Goal: Check status: Check status

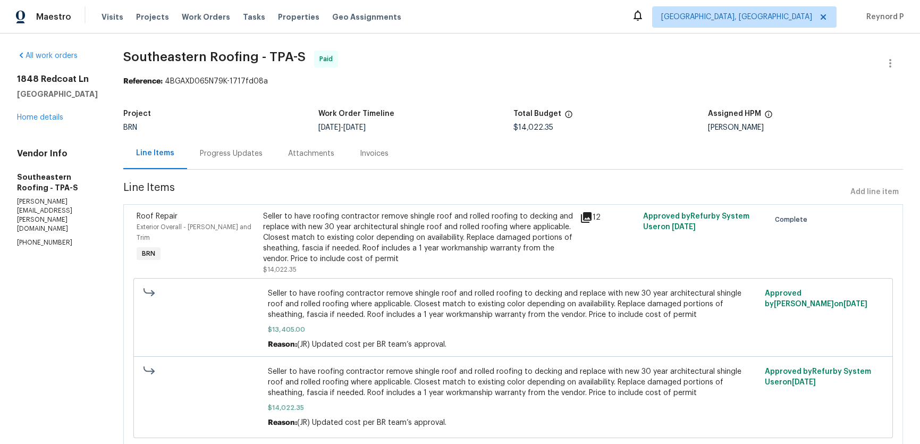
scroll to position [37, 0]
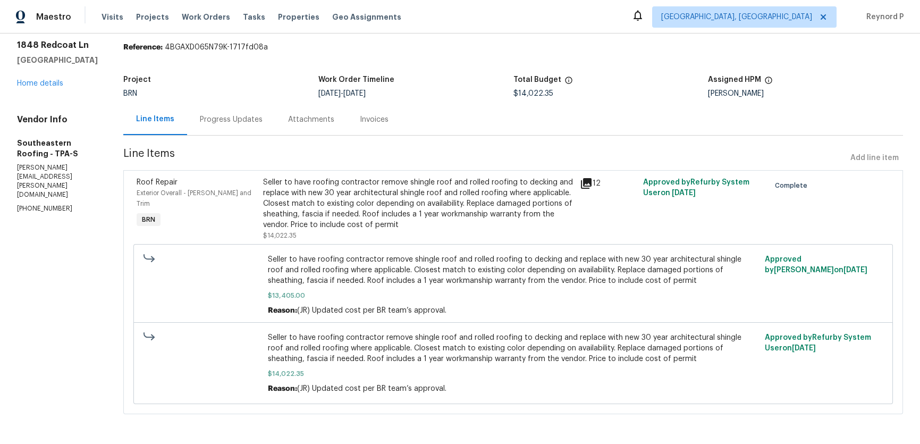
click at [234, 121] on div "Progress Updates" at bounding box center [231, 119] width 63 height 11
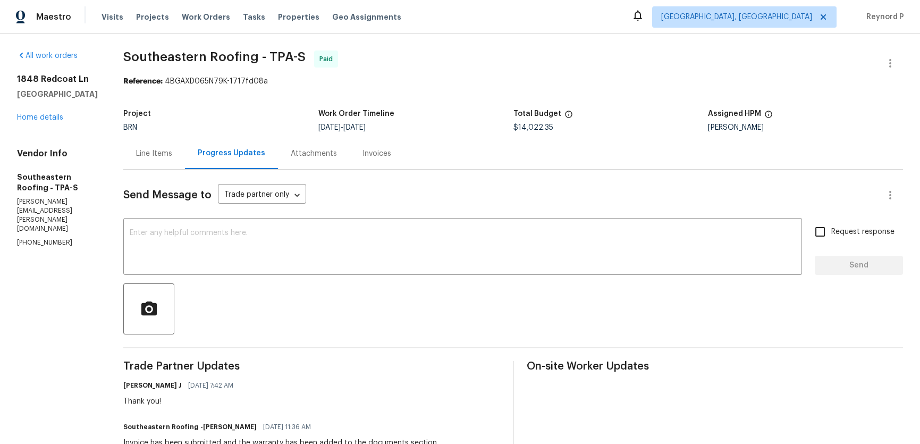
click at [156, 155] on div "Line Items" at bounding box center [154, 153] width 36 height 11
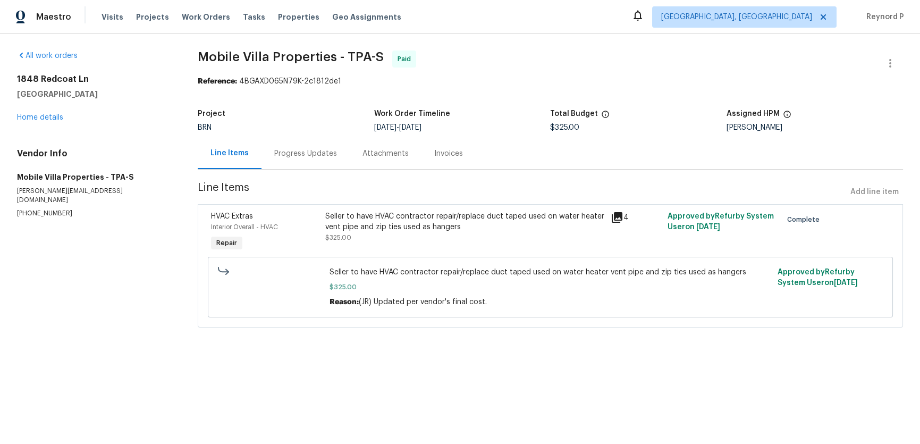
click at [296, 155] on div "Progress Updates" at bounding box center [305, 153] width 63 height 11
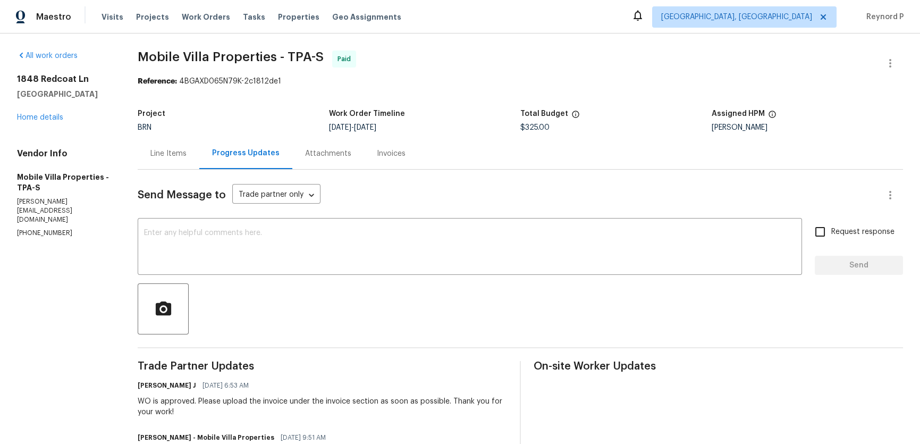
scroll to position [119, 0]
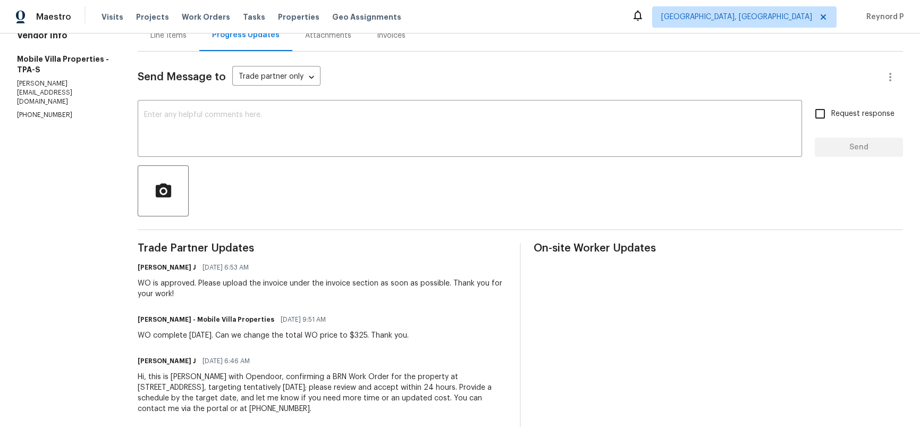
click at [317, 212] on div at bounding box center [521, 190] width 766 height 51
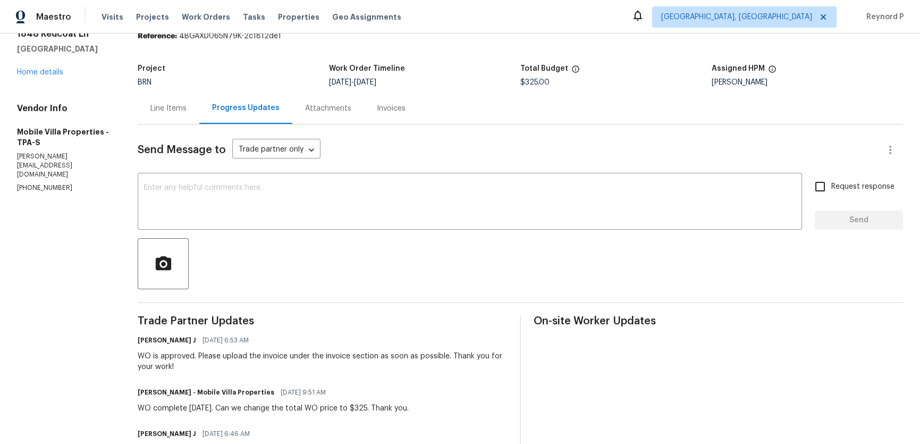
scroll to position [0, 0]
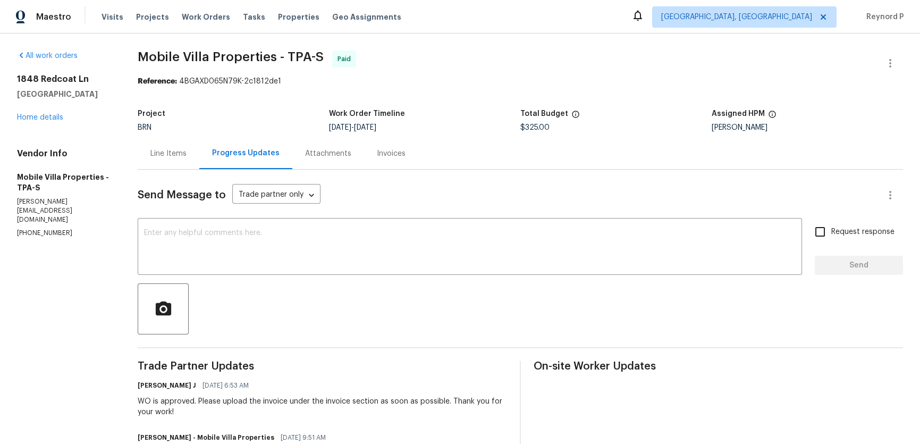
click at [173, 151] on div "Line Items" at bounding box center [168, 153] width 36 height 11
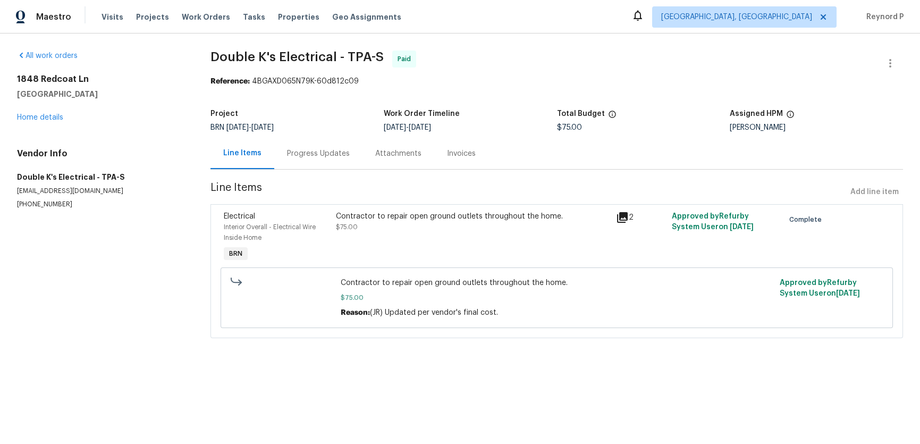
click at [301, 157] on div "Progress Updates" at bounding box center [318, 153] width 63 height 11
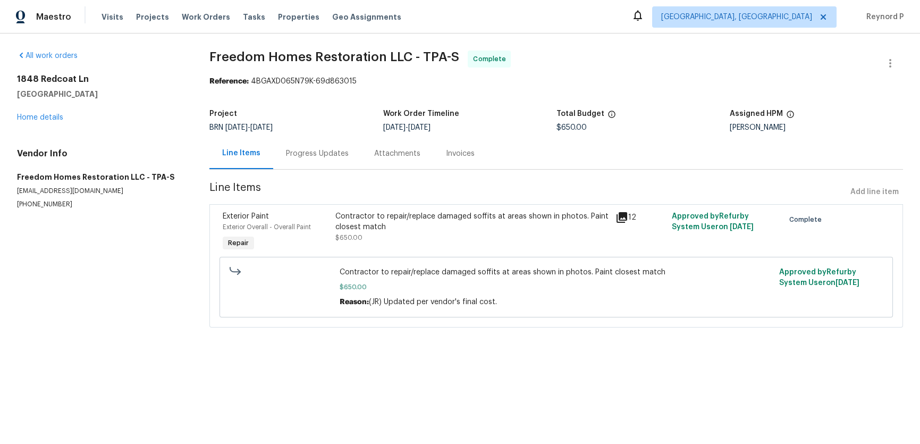
click at [308, 146] on div "Progress Updates" at bounding box center [317, 153] width 88 height 31
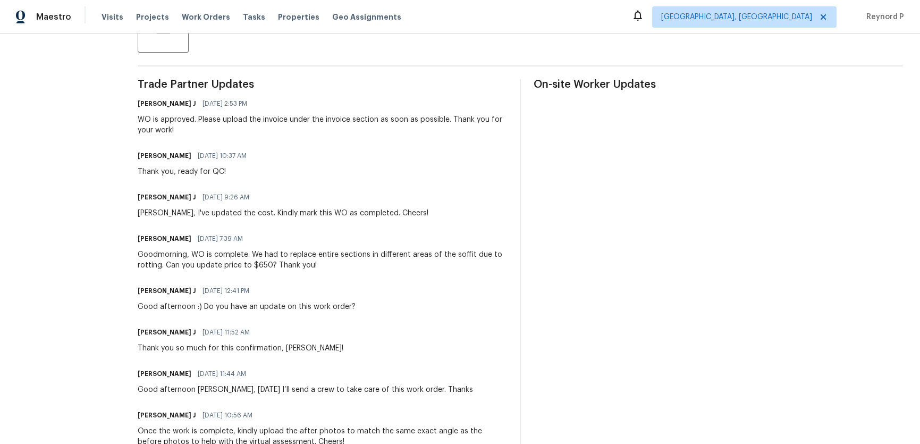
scroll to position [281, 0]
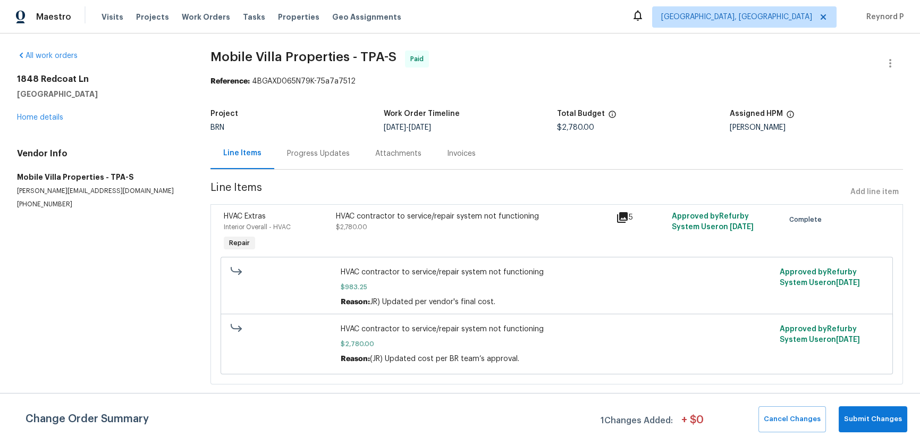
click at [318, 155] on div "Progress Updates" at bounding box center [318, 153] width 63 height 11
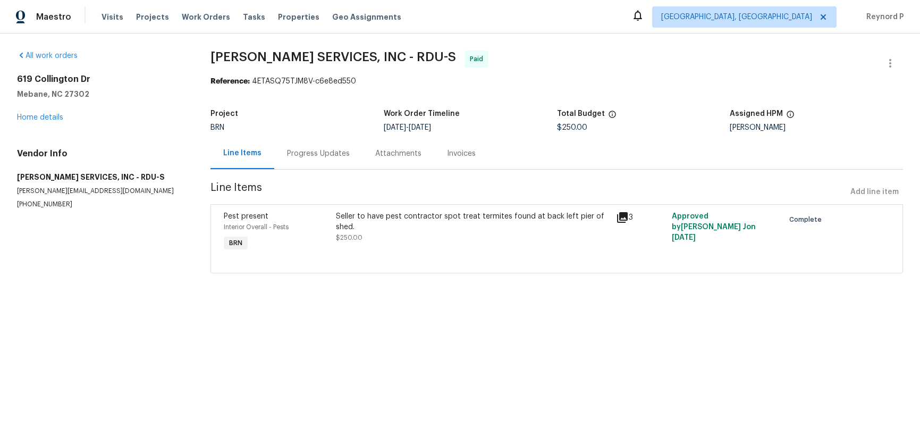
click at [306, 155] on div "Progress Updates" at bounding box center [318, 153] width 63 height 11
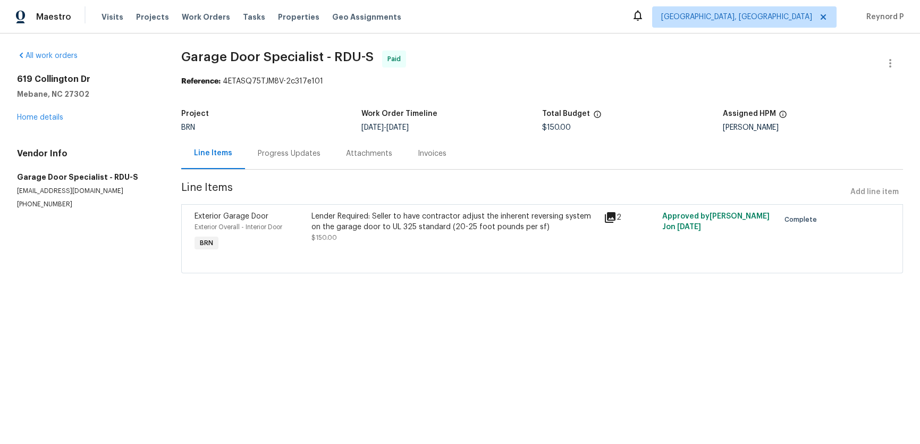
click at [275, 149] on div "Progress Updates" at bounding box center [289, 153] width 63 height 11
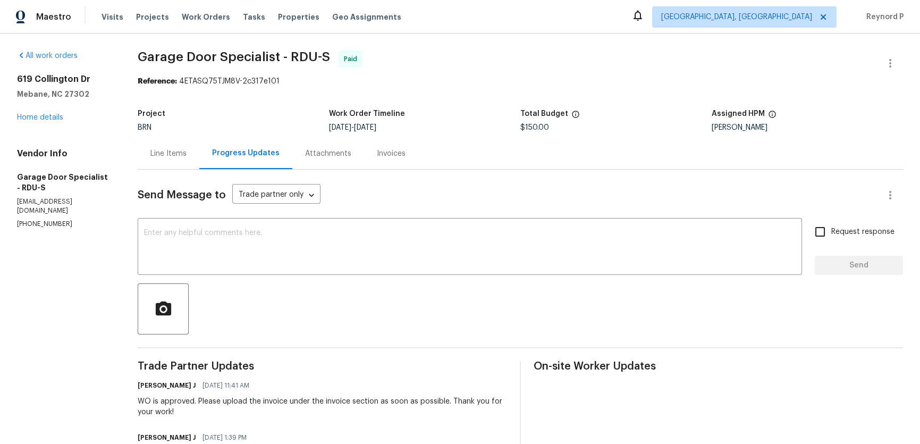
scroll to position [160, 0]
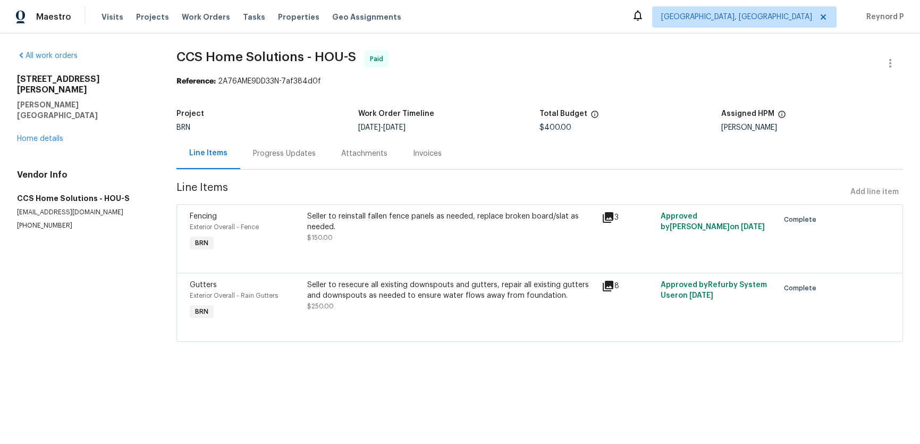
click at [290, 161] on div "Progress Updates" at bounding box center [284, 153] width 88 height 31
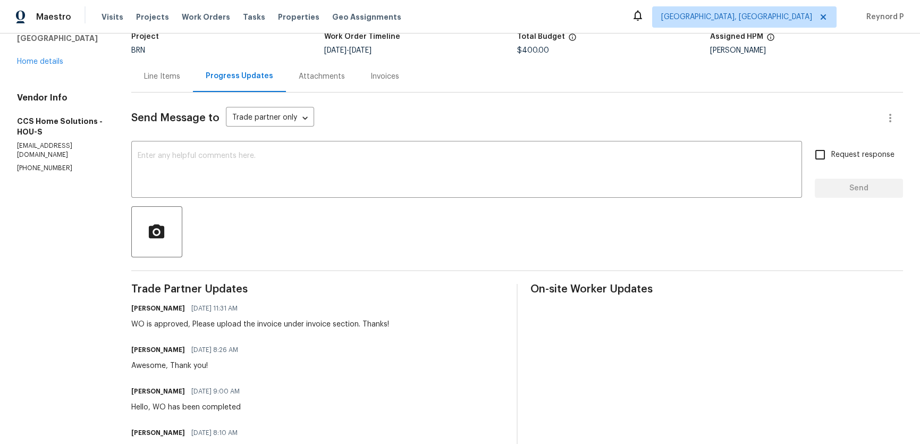
scroll to position [191, 0]
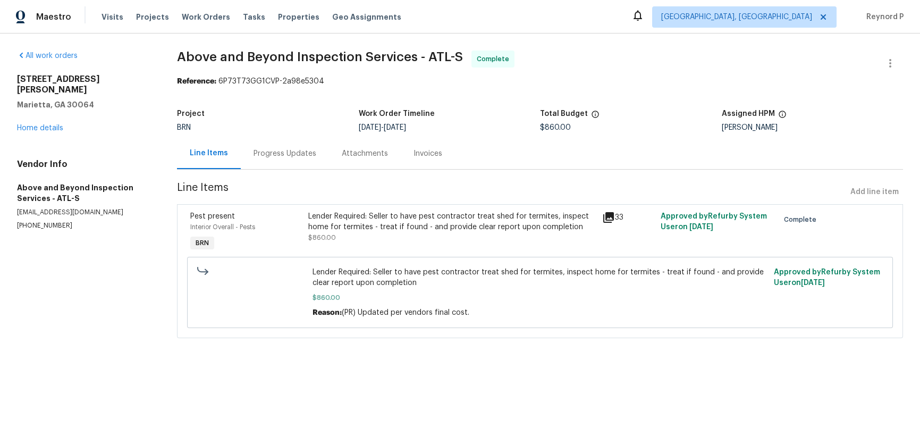
click at [282, 157] on div "Progress Updates" at bounding box center [285, 153] width 63 height 11
